Goal: Find specific page/section: Find specific page/section

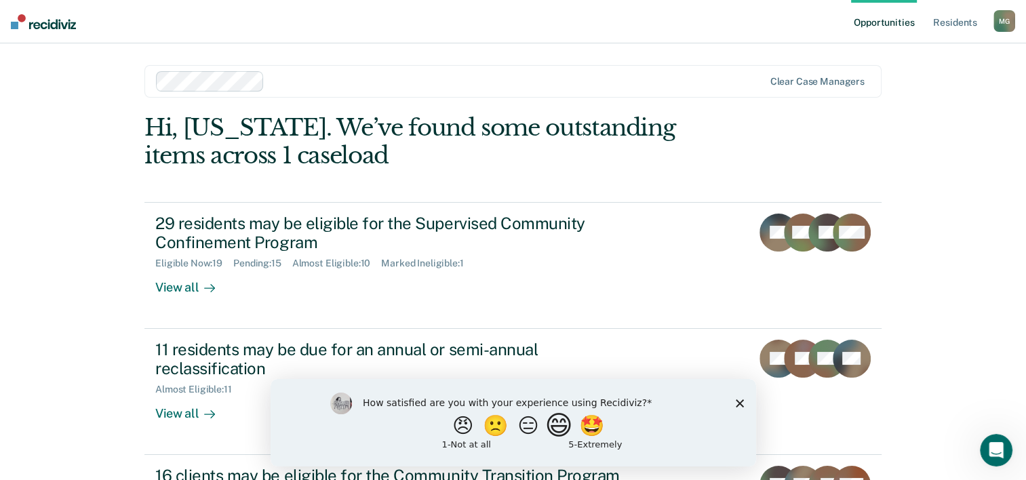
click at [560, 431] on button "😄" at bounding box center [560, 425] width 32 height 27
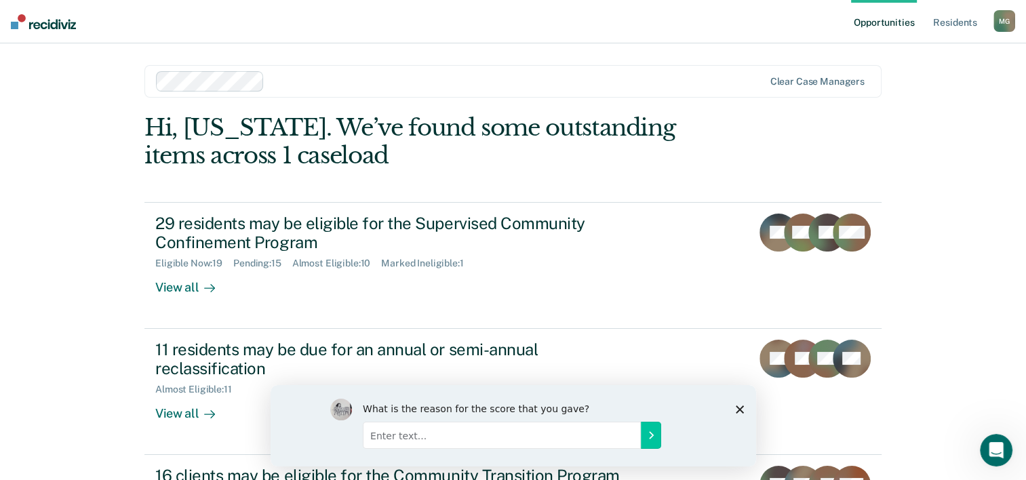
click at [735, 409] on icon "Close survey" at bounding box center [739, 409] width 8 height 8
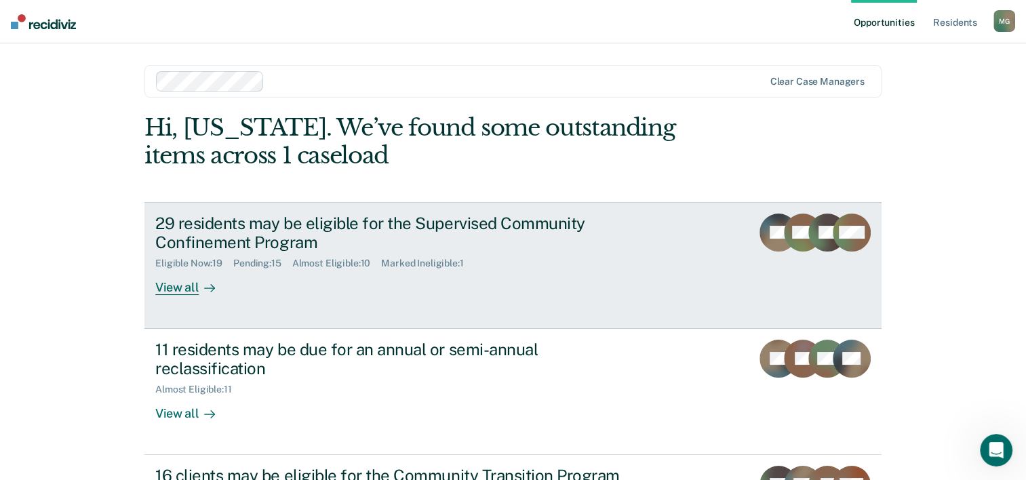
click at [182, 290] on div "View all" at bounding box center [193, 282] width 76 height 26
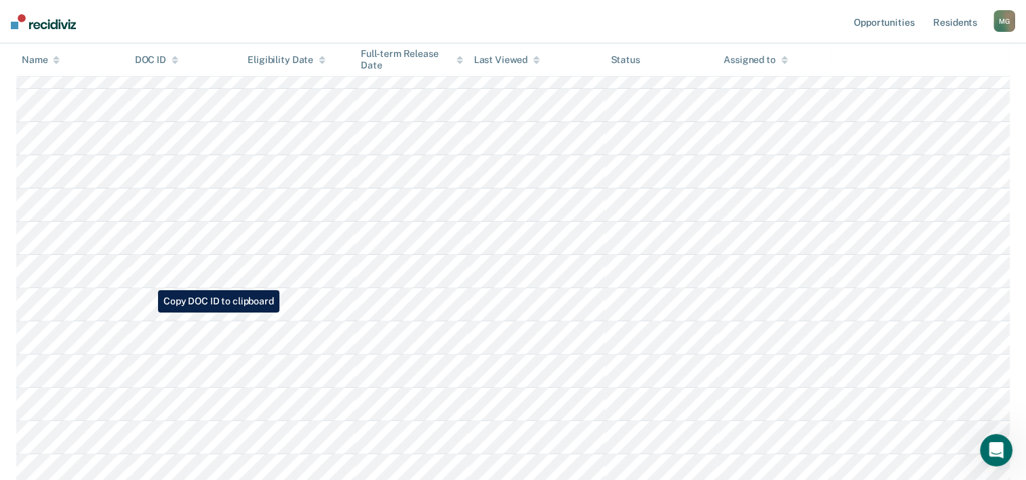
scroll to position [80, 0]
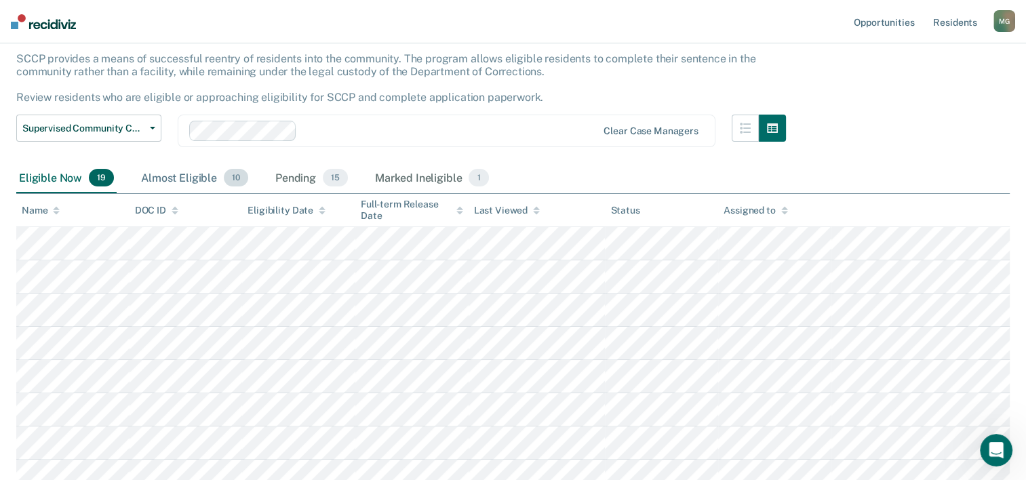
click at [161, 176] on div "Almost Eligible 10" at bounding box center [194, 178] width 113 height 30
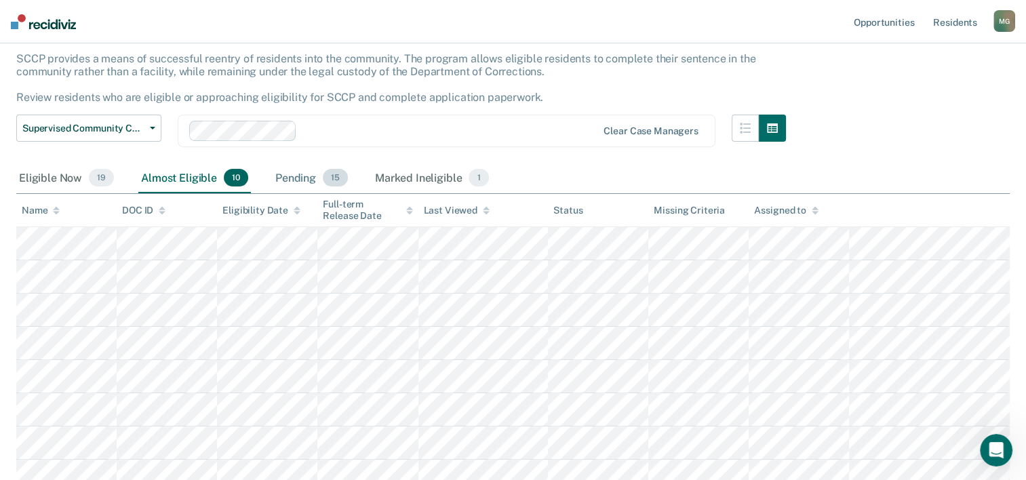
click at [297, 181] on div "Pending 15" at bounding box center [312, 178] width 78 height 30
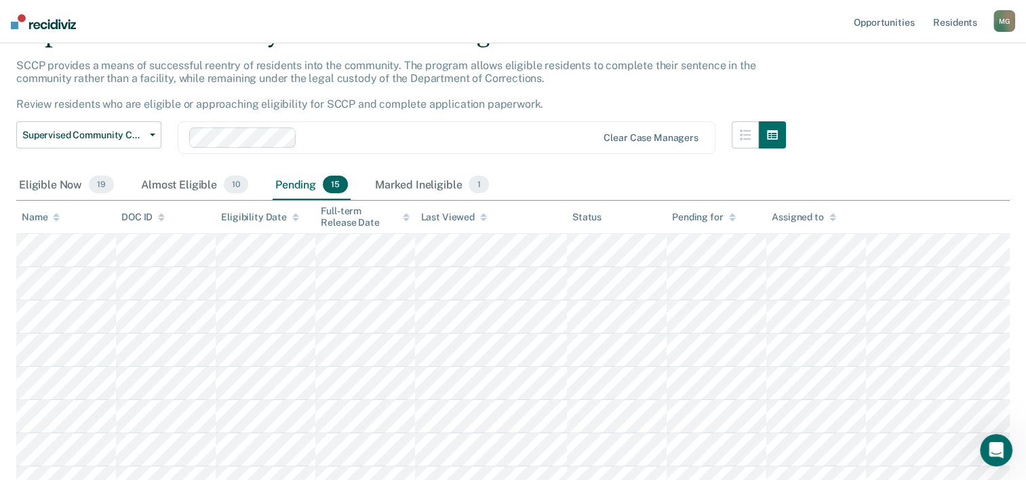
scroll to position [15, 0]
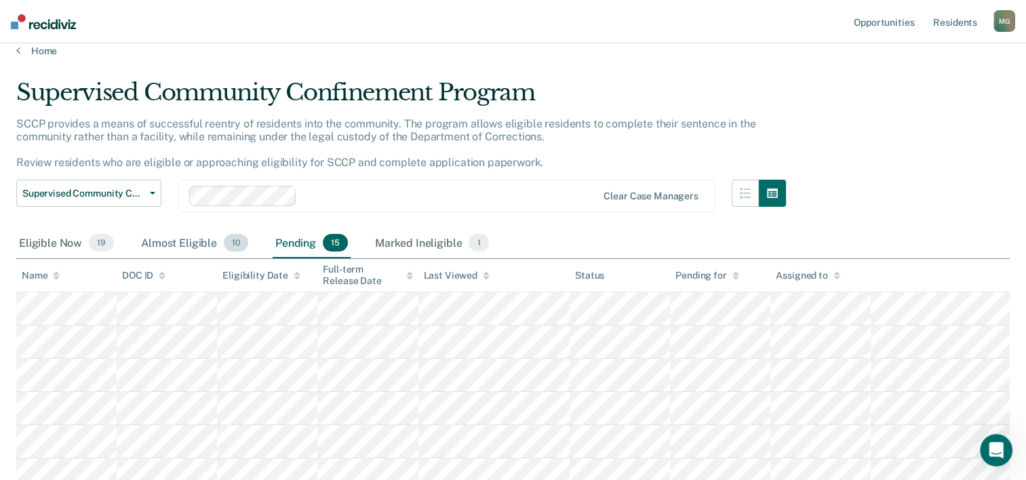
click at [152, 241] on div "Almost Eligible 10" at bounding box center [194, 244] width 113 height 30
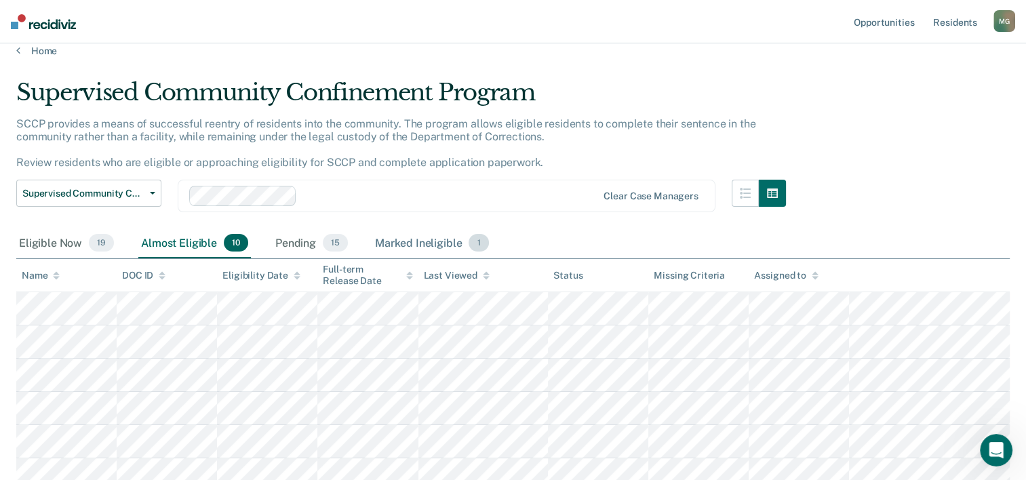
click at [418, 245] on div "Marked Ineligible 1" at bounding box center [431, 244] width 119 height 30
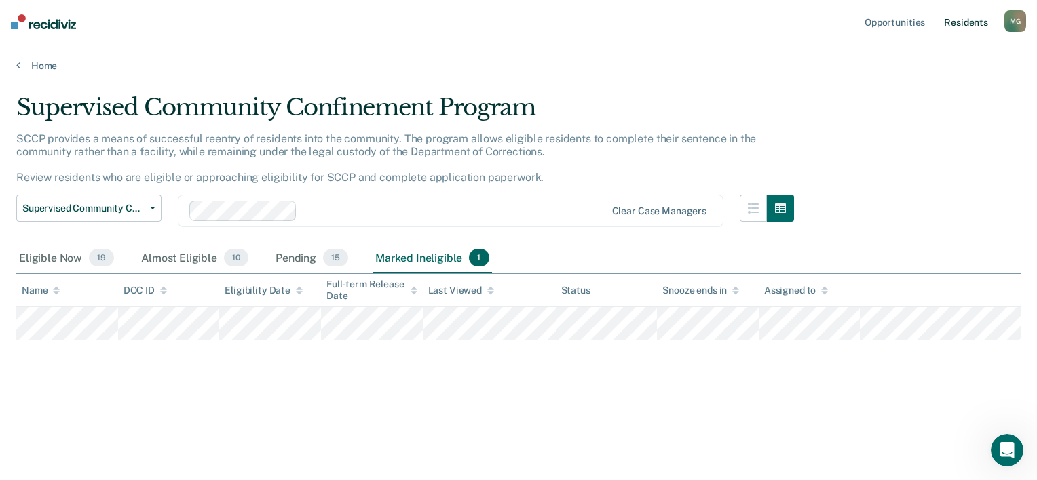
click at [958, 24] on link "Resident s" at bounding box center [966, 21] width 50 height 43
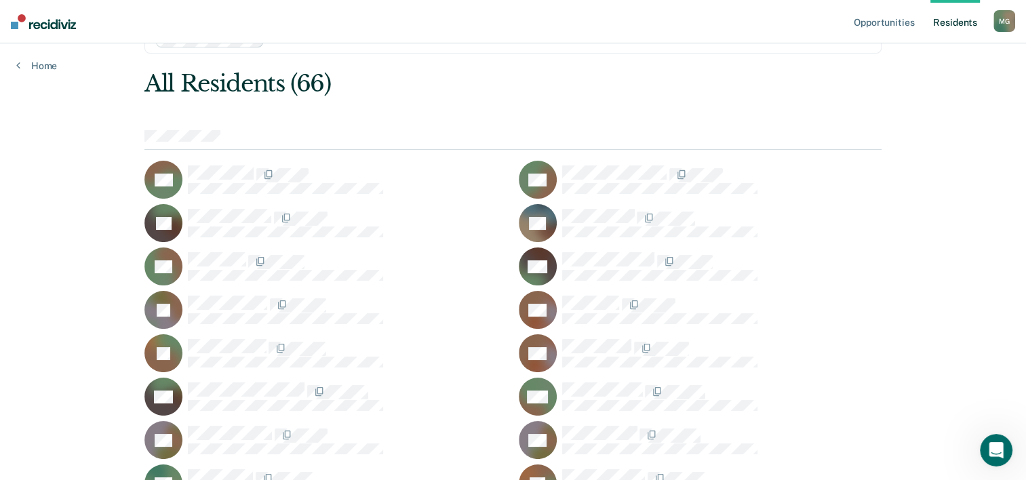
scroll to position [68, 0]
